Goal: Transaction & Acquisition: Obtain resource

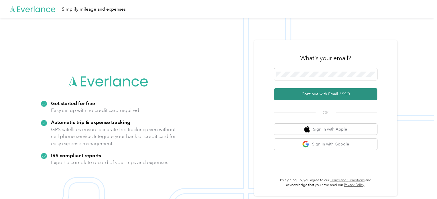
click at [340, 95] on button "Continue with Email / SSO" at bounding box center [325, 94] width 103 height 12
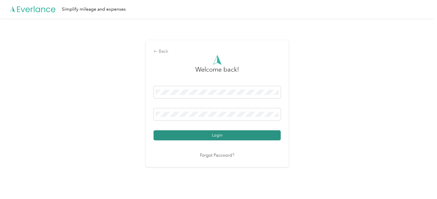
click at [203, 134] on button "Login" at bounding box center [217, 135] width 127 height 10
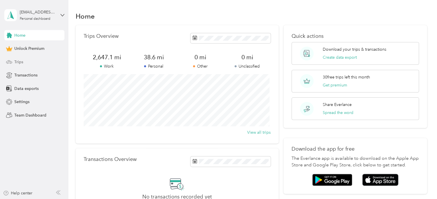
click at [17, 61] on span "Trips" at bounding box center [18, 62] width 9 height 6
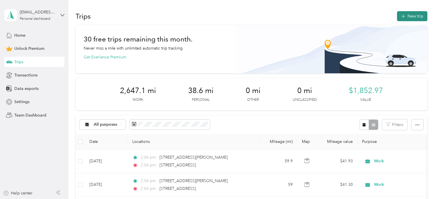
click at [412, 19] on button "New trip" at bounding box center [412, 16] width 30 height 10
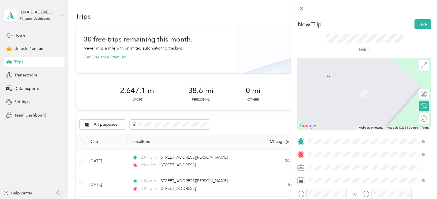
click at [335, 99] on span "[STREET_ADDRESS][US_STATE]" at bounding box center [348, 96] width 57 height 5
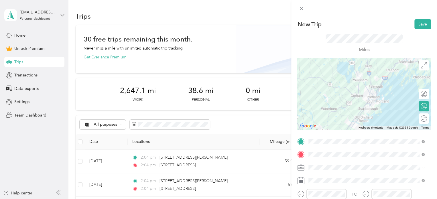
click at [318, 89] on li "Work" at bounding box center [367, 87] width 120 height 10
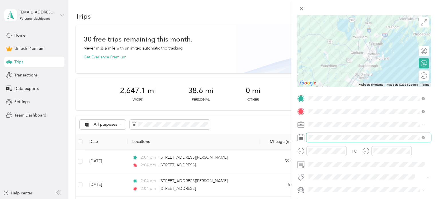
scroll to position [44, 0]
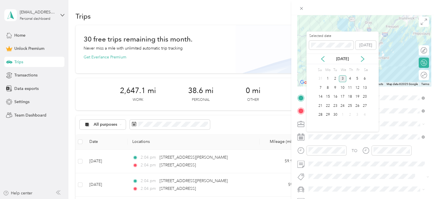
click at [325, 55] on div "[DATE]" at bounding box center [343, 59] width 72 height 11
click at [323, 58] on icon at bounding box center [323, 59] width 6 height 6
click at [358, 80] on div "1" at bounding box center [357, 78] width 7 height 7
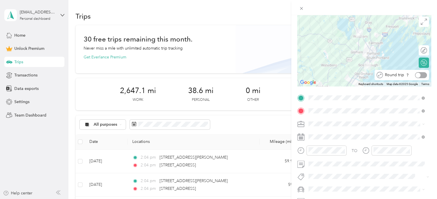
click at [420, 74] on div at bounding box center [421, 75] width 12 height 6
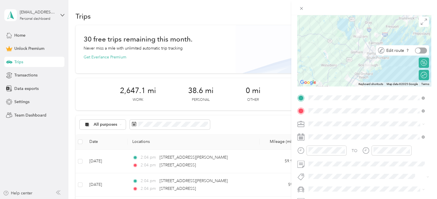
click at [420, 50] on div at bounding box center [421, 51] width 12 height 6
drag, startPoint x: 366, startPoint y: 48, endPoint x: 355, endPoint y: 54, distance: 12.4
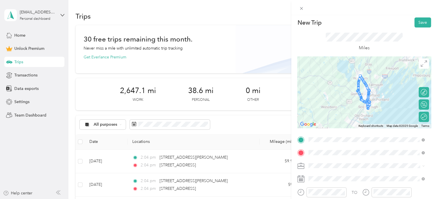
scroll to position [0, 0]
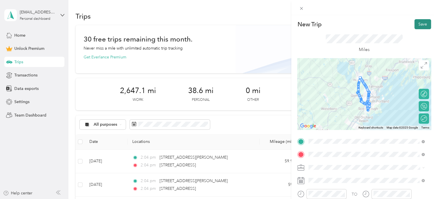
click at [419, 23] on button "Save" at bounding box center [423, 24] width 17 height 10
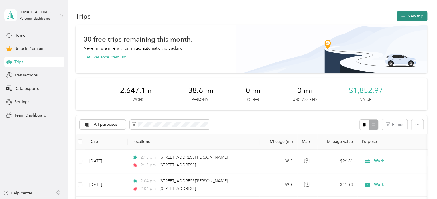
click at [416, 15] on button "New trip" at bounding box center [412, 16] width 30 height 10
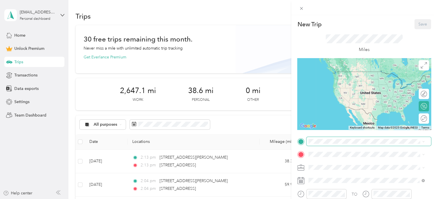
click at [319, 145] on span at bounding box center [369, 141] width 125 height 9
click at [337, 73] on span "[STREET_ADDRESS][PERSON_NAME][US_STATE]" at bounding box center [364, 71] width 89 height 5
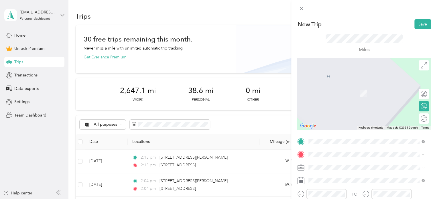
click at [344, 83] on span "[STREET_ADDRESS][US_STATE]" at bounding box center [348, 84] width 57 height 5
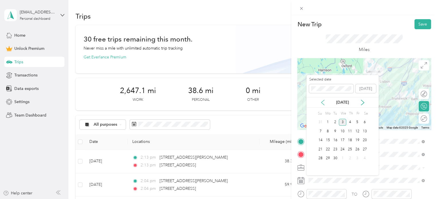
click at [322, 102] on icon at bounding box center [323, 103] width 6 height 6
click at [344, 140] on div "13" at bounding box center [342, 140] width 7 height 7
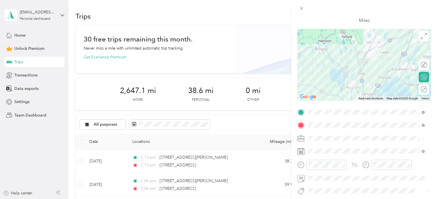
scroll to position [31, 0]
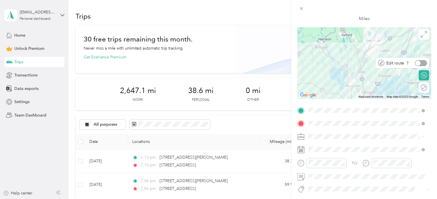
click at [422, 61] on div "Edit route" at bounding box center [406, 63] width 43 height 6
click at [421, 61] on div at bounding box center [421, 63] width 12 height 6
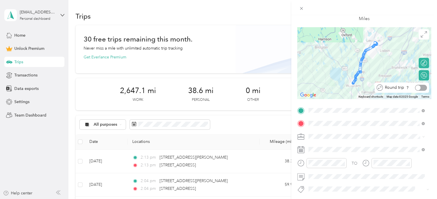
click at [420, 86] on div at bounding box center [421, 88] width 12 height 6
drag, startPoint x: 361, startPoint y: 58, endPoint x: 381, endPoint y: 55, distance: 20.7
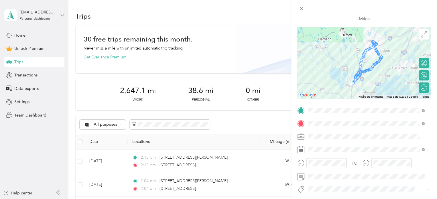
scroll to position [0, 0]
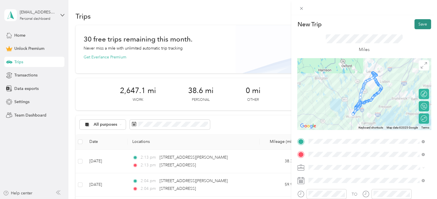
click at [415, 23] on button "Save" at bounding box center [423, 24] width 17 height 10
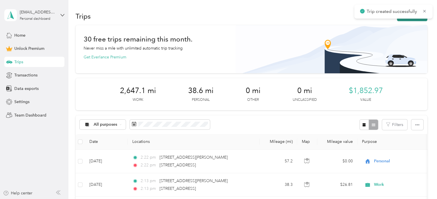
click at [412, 21] on button "New trip" at bounding box center [412, 16] width 30 height 10
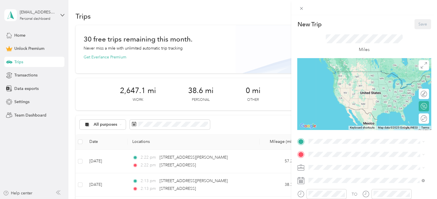
click at [266, 18] on div "New Trip Save This trip cannot be edited because it is either under review, app…" at bounding box center [218, 99] width 437 height 199
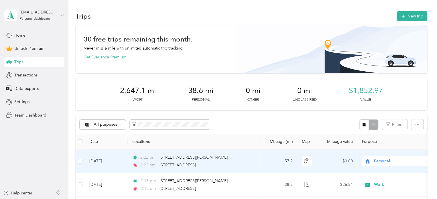
click at [383, 162] on span "Personal" at bounding box center [400, 161] width 52 height 6
click at [382, 82] on li "Work" at bounding box center [397, 80] width 71 height 10
click at [407, 20] on button "New trip" at bounding box center [412, 16] width 30 height 10
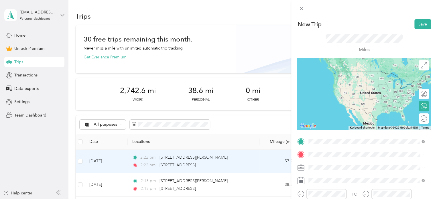
click at [341, 74] on span "[STREET_ADDRESS][PERSON_NAME][US_STATE]" at bounding box center [364, 71] width 89 height 5
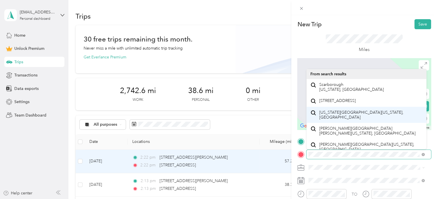
scroll to position [10, 0]
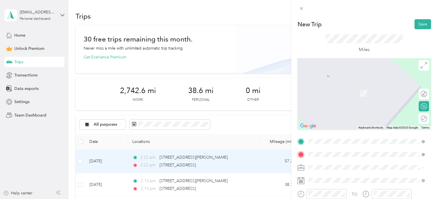
click at [353, 95] on span "[STREET_ADDRESS][PERSON_NAME][PERSON_NAME][US_STATE]" at bounding box center [371, 93] width 103 height 10
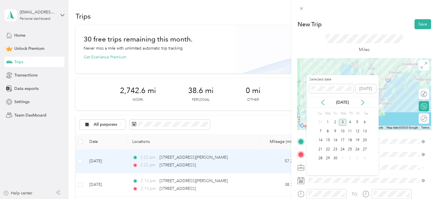
click at [326, 101] on div "[DATE]" at bounding box center [343, 102] width 72 height 6
click at [324, 101] on icon at bounding box center [323, 103] width 6 height 6
click at [357, 139] on div "15" at bounding box center [357, 140] width 7 height 7
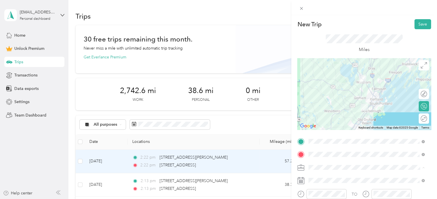
click at [342, 83] on li "Work" at bounding box center [367, 87] width 120 height 10
click at [419, 94] on div at bounding box center [421, 94] width 12 height 6
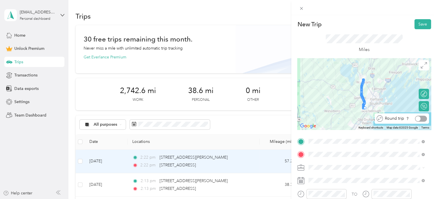
click at [419, 119] on div at bounding box center [421, 119] width 12 height 6
drag, startPoint x: 359, startPoint y: 95, endPoint x: 372, endPoint y: 98, distance: 12.7
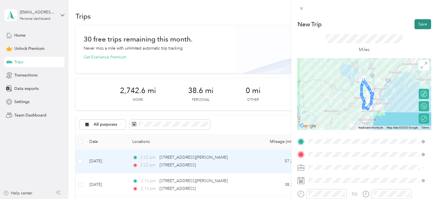
click at [425, 26] on button "Save" at bounding box center [423, 24] width 17 height 10
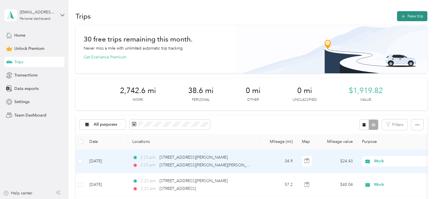
click at [413, 15] on button "New trip" at bounding box center [412, 16] width 30 height 10
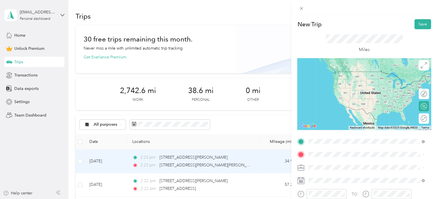
click at [335, 74] on span "[STREET_ADDRESS][PERSON_NAME][US_STATE]" at bounding box center [364, 71] width 89 height 5
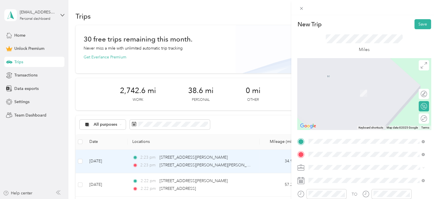
click at [346, 86] on span "[STREET_ADDRESS][US_STATE]" at bounding box center [348, 84] width 57 height 5
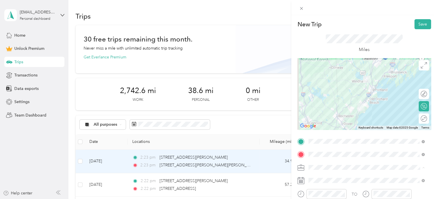
click at [331, 90] on li "Work" at bounding box center [367, 87] width 120 height 10
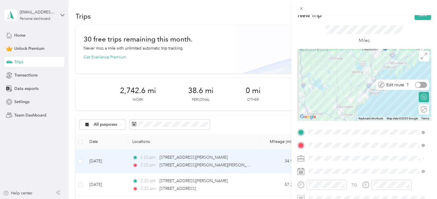
click at [418, 88] on div "Edit route" at bounding box center [402, 85] width 53 height 10
click at [418, 87] on div at bounding box center [421, 85] width 12 height 6
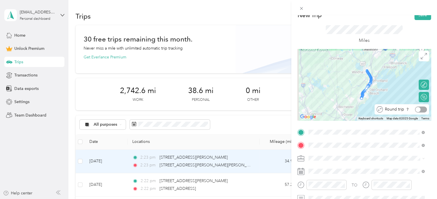
click at [417, 106] on div "Round trip" at bounding box center [402, 109] width 54 height 10
click at [418, 110] on div at bounding box center [421, 110] width 12 height 6
drag, startPoint x: 369, startPoint y: 82, endPoint x: 357, endPoint y: 84, distance: 11.3
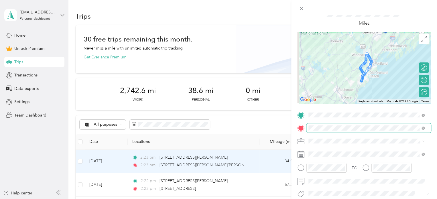
scroll to position [26, 0]
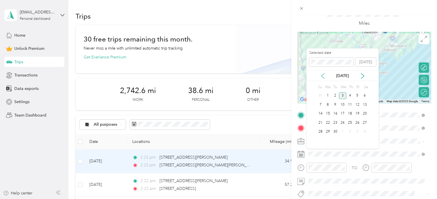
click at [322, 75] on icon at bounding box center [323, 75] width 3 height 5
click at [350, 124] on div "21" at bounding box center [349, 122] width 7 height 7
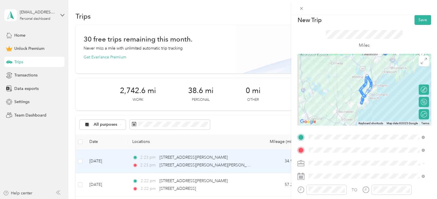
scroll to position [3, 0]
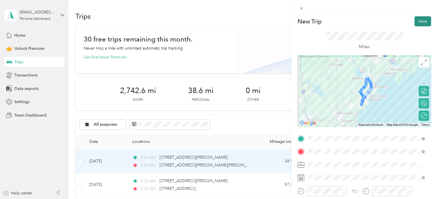
click at [415, 24] on button "Save" at bounding box center [423, 21] width 17 height 10
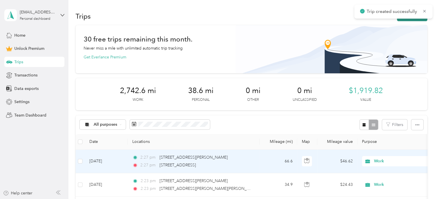
click at [411, 20] on button "New trip" at bounding box center [412, 16] width 30 height 10
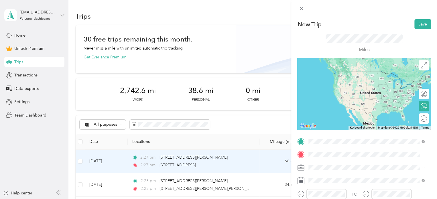
click at [345, 74] on span "[STREET_ADDRESS][PERSON_NAME][US_STATE]" at bounding box center [364, 71] width 89 height 5
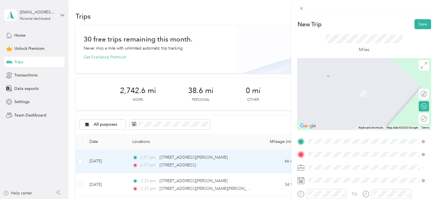
click at [360, 85] on span "[STREET_ADDRESS][PERSON_NAME][US_STATE]" at bounding box center [364, 84] width 89 height 5
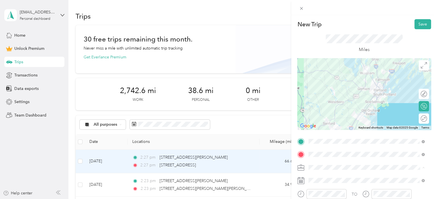
click at [327, 91] on li "Work" at bounding box center [367, 87] width 120 height 10
click at [422, 96] on icon at bounding box center [424, 94] width 6 height 6
click at [420, 94] on div at bounding box center [421, 94] width 12 height 6
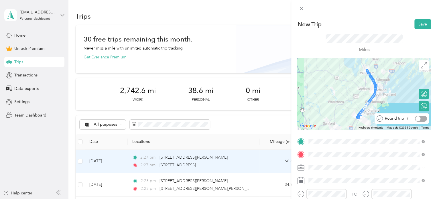
click at [418, 118] on div at bounding box center [421, 119] width 12 height 6
drag, startPoint x: 374, startPoint y: 95, endPoint x: 356, endPoint y: 93, distance: 18.1
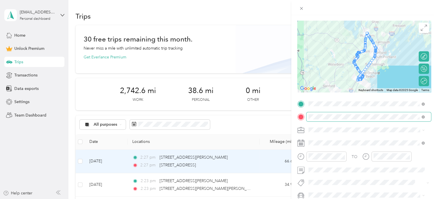
scroll to position [44, 0]
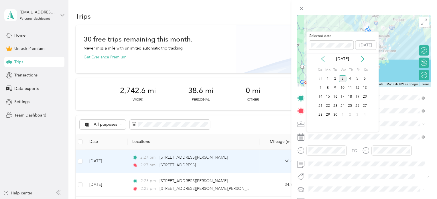
click at [324, 59] on icon at bounding box center [323, 59] width 6 height 6
click at [329, 114] on div "25" at bounding box center [327, 114] width 7 height 7
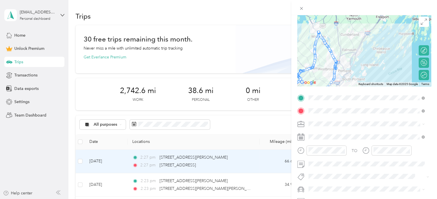
scroll to position [0, 0]
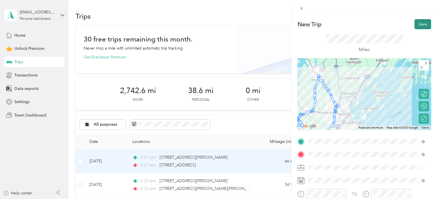
click at [417, 23] on button "Save" at bounding box center [423, 24] width 17 height 10
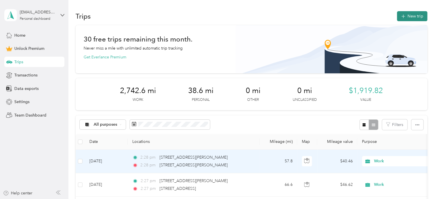
click at [414, 19] on button "New trip" at bounding box center [412, 16] width 30 height 10
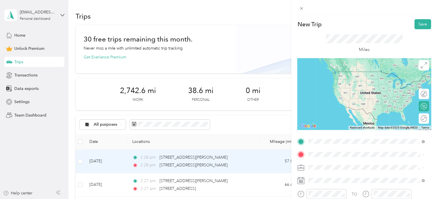
click at [335, 71] on span "[STREET_ADDRESS][PERSON_NAME][US_STATE]" at bounding box center [364, 71] width 89 height 5
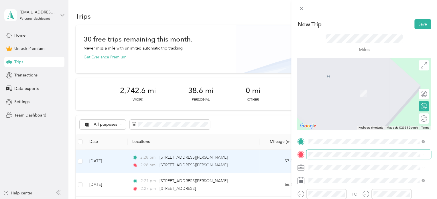
click at [319, 157] on span at bounding box center [369, 154] width 125 height 9
click at [328, 93] on span "[STREET_ADDRESS][US_STATE]" at bounding box center [348, 90] width 57 height 5
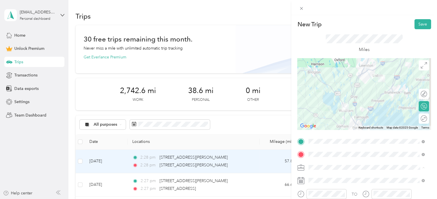
click at [324, 88] on div "Work" at bounding box center [367, 87] width 112 height 6
click at [420, 95] on div at bounding box center [421, 94] width 12 height 6
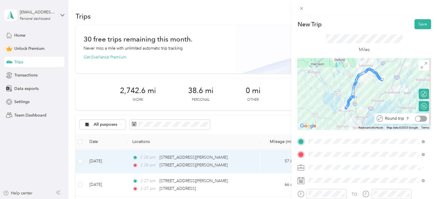
click at [419, 118] on div at bounding box center [421, 119] width 12 height 6
drag, startPoint x: 361, startPoint y: 72, endPoint x: 377, endPoint y: 86, distance: 20.5
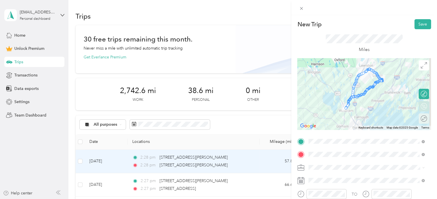
click at [422, 123] on div "Round trip" at bounding box center [424, 118] width 10 height 10
click at [419, 116] on div at bounding box center [421, 119] width 12 height 6
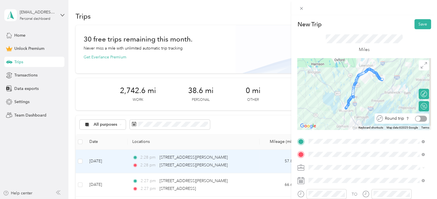
click at [417, 118] on div at bounding box center [421, 119] width 12 height 6
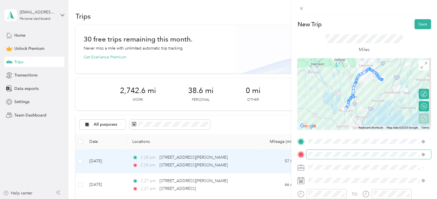
scroll to position [32, 0]
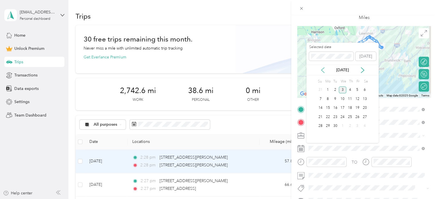
click at [324, 68] on icon at bounding box center [323, 70] width 6 height 6
click at [351, 128] on div "28" at bounding box center [349, 126] width 7 height 7
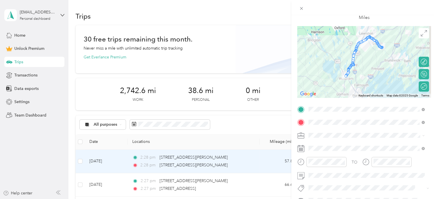
scroll to position [0, 0]
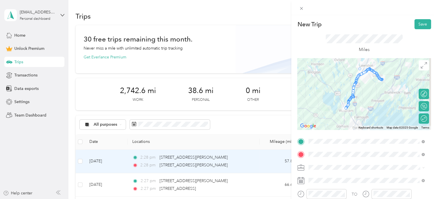
drag, startPoint x: 362, startPoint y: 75, endPoint x: 361, endPoint y: 68, distance: 6.6
click at [419, 120] on div "Round trip" at bounding box center [424, 118] width 10 height 10
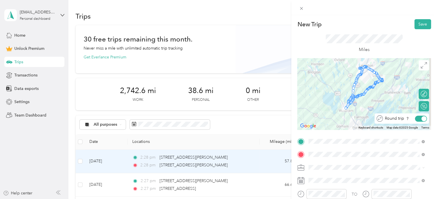
click at [422, 120] on div at bounding box center [424, 118] width 5 height 5
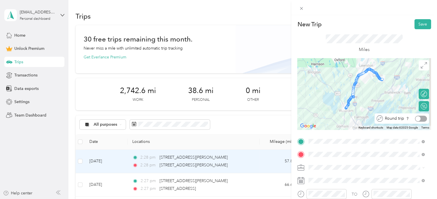
click at [420, 120] on div at bounding box center [421, 119] width 12 height 6
drag, startPoint x: 347, startPoint y: 101, endPoint x: 336, endPoint y: 92, distance: 14.7
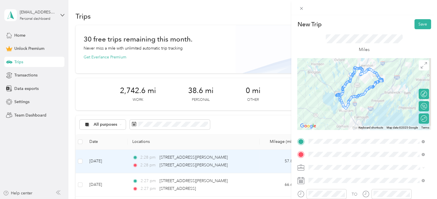
drag, startPoint x: 366, startPoint y: 94, endPoint x: 352, endPoint y: 73, distance: 25.0
drag, startPoint x: 372, startPoint y: 85, endPoint x: 369, endPoint y: 68, distance: 16.9
click at [420, 25] on button "Save" at bounding box center [423, 24] width 17 height 10
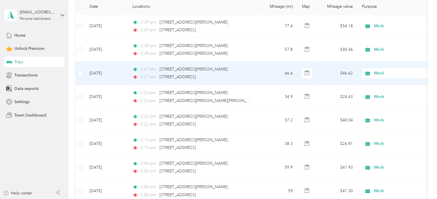
scroll to position [138, 0]
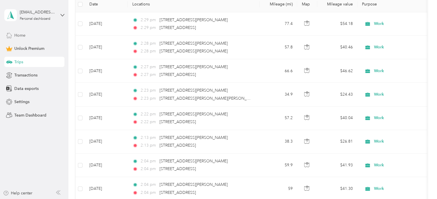
click at [36, 35] on div "Home" at bounding box center [34, 35] width 60 height 10
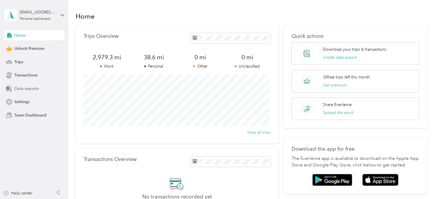
click at [17, 93] on div "Data exports" at bounding box center [34, 88] width 60 height 10
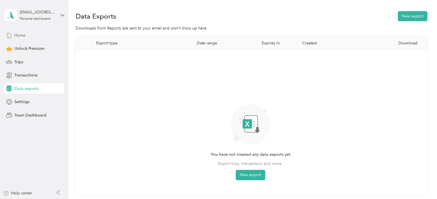
click at [23, 31] on div "Home" at bounding box center [34, 35] width 60 height 10
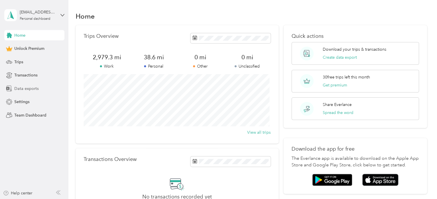
click at [21, 88] on span "Data exports" at bounding box center [26, 89] width 24 height 6
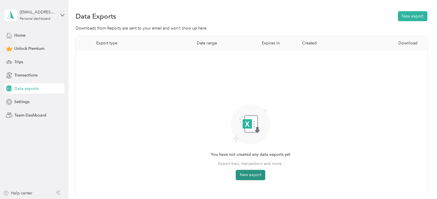
click at [248, 173] on button "New export" at bounding box center [251, 175] width 30 height 10
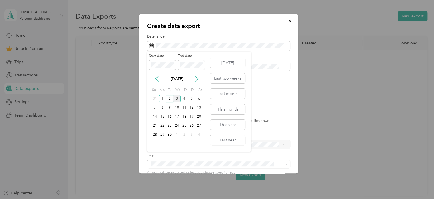
click at [160, 82] on div "[DATE]" at bounding box center [177, 79] width 60 height 11
click at [158, 80] on icon at bounding box center [157, 79] width 6 height 6
click at [191, 99] on div "1" at bounding box center [191, 98] width 7 height 7
click at [154, 145] on div "31" at bounding box center [154, 143] width 7 height 7
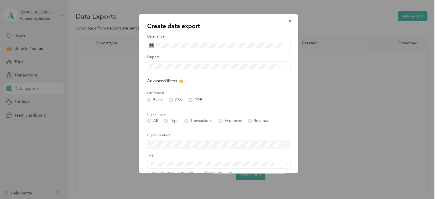
click at [178, 80] on ol "All Work Personal social work Other Charity Medical Moving Commute" at bounding box center [216, 112] width 139 height 80
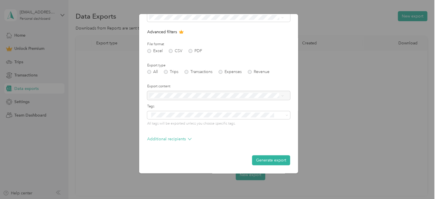
scroll to position [49, 0]
click at [191, 51] on div "Excel CSV PDF" at bounding box center [218, 51] width 143 height 4
click at [190, 52] on div "Excel CSV PDF" at bounding box center [218, 51] width 143 height 4
click at [190, 50] on div "Excel CSV PDF" at bounding box center [218, 51] width 143 height 4
click at [193, 51] on div "Excel CSV PDF" at bounding box center [218, 51] width 143 height 4
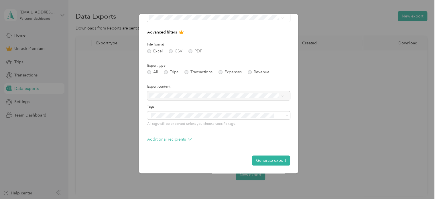
click at [191, 52] on div "Excel CSV PDF" at bounding box center [218, 51] width 143 height 4
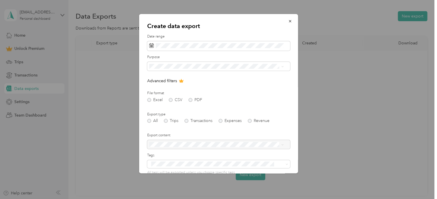
scroll to position [49, 0]
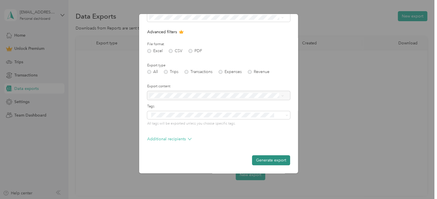
click at [257, 158] on button "Generate export" at bounding box center [271, 160] width 38 height 10
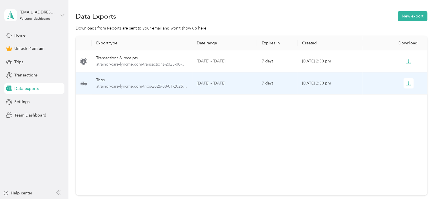
click at [250, 81] on td "[DATE] - [DATE]" at bounding box center [224, 84] width 65 height 22
click at [148, 81] on div "Trips" at bounding box center [141, 80] width 91 height 6
click at [87, 82] on icon at bounding box center [83, 83] width 7 height 7
click at [407, 83] on icon "button" at bounding box center [408, 83] width 5 height 5
